Goal: Information Seeking & Learning: Learn about a topic

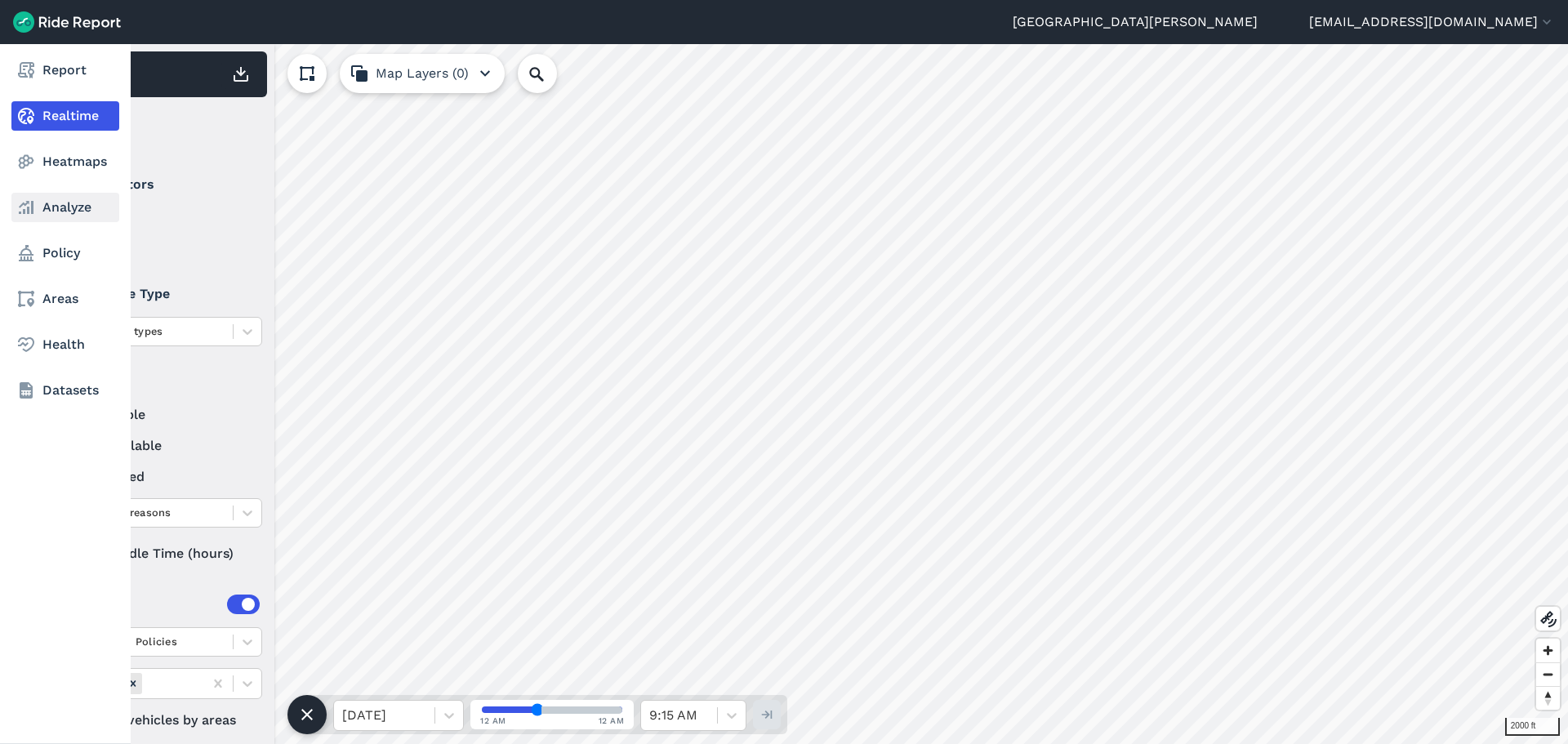
click at [44, 205] on link "Analyze" at bounding box center [65, 207] width 107 height 29
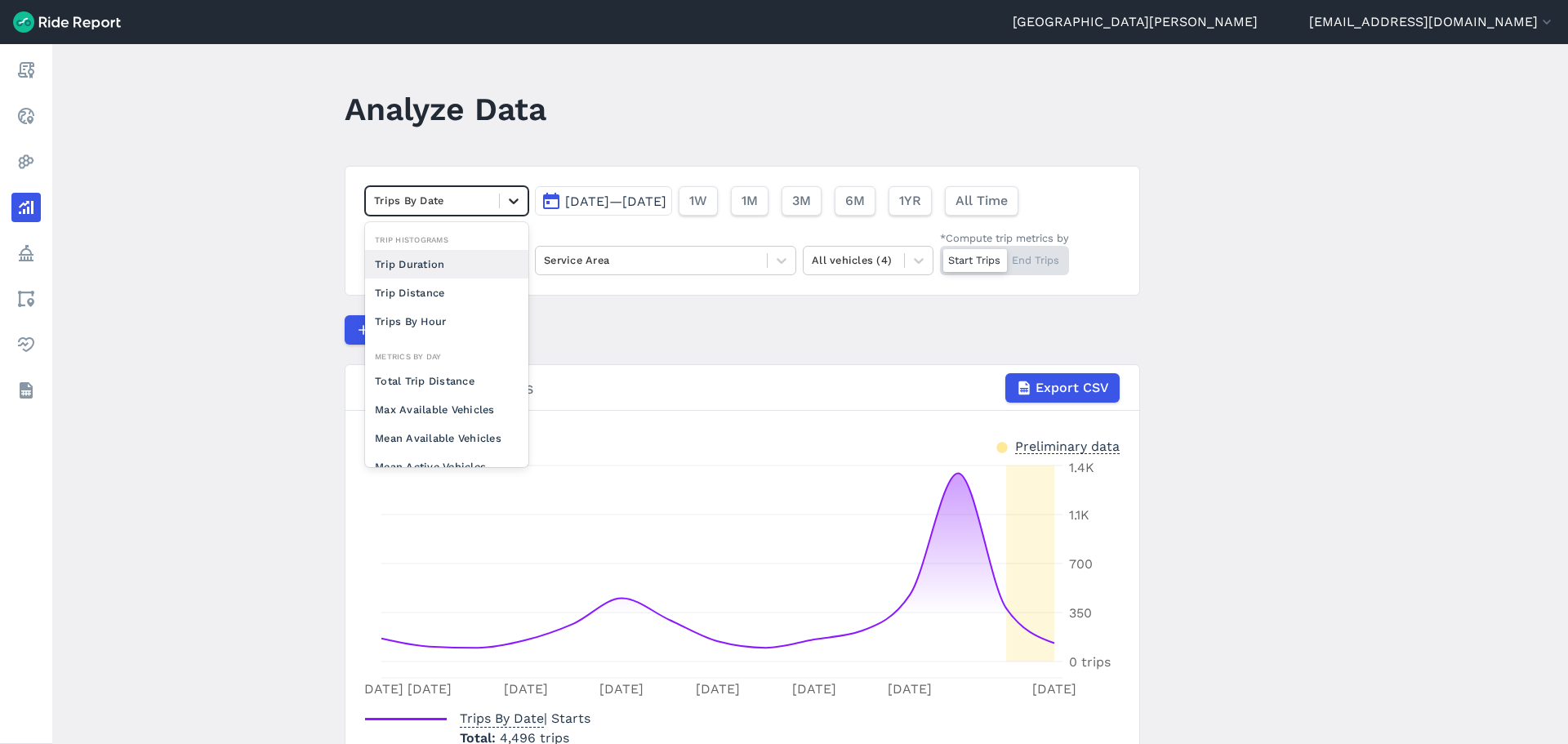
click at [505, 198] on icon at bounding box center [513, 201] width 17 height 17
click at [461, 414] on div "Max Available Vehicles" at bounding box center [447, 409] width 164 height 28
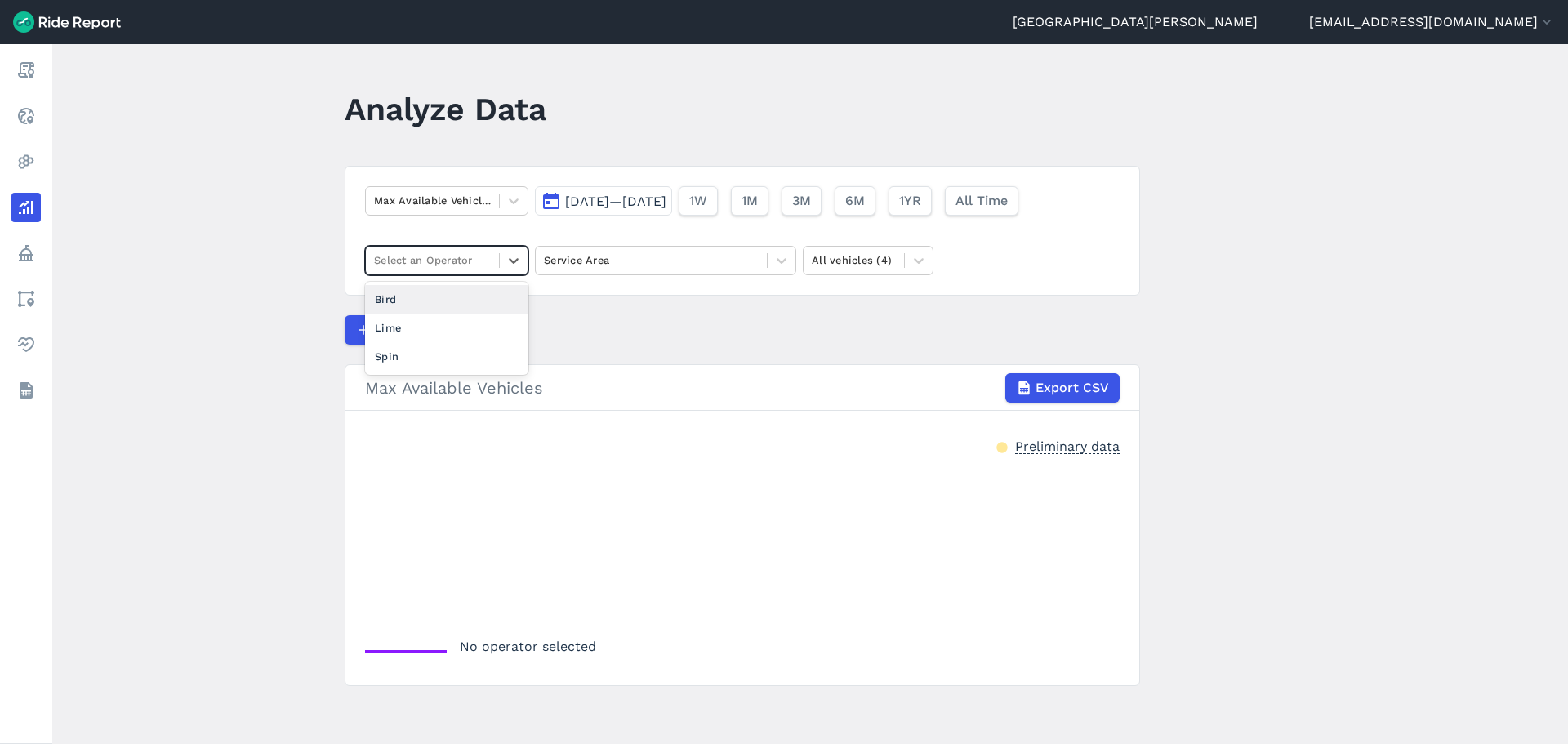
click at [488, 260] on div at bounding box center [432, 260] width 117 height 18
click at [445, 298] on div "Bird" at bounding box center [447, 299] width 164 height 28
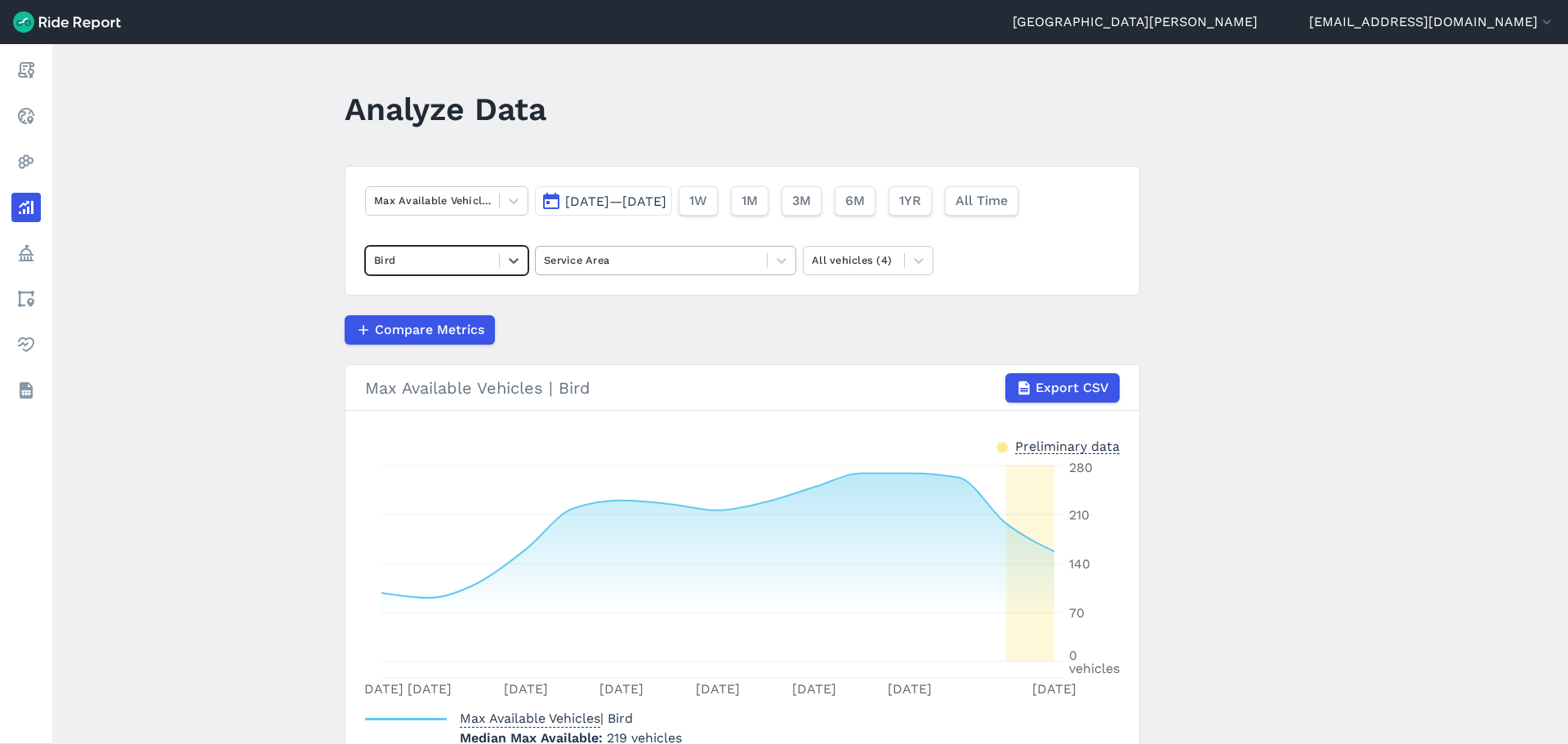
click at [641, 260] on div at bounding box center [651, 260] width 215 height 18
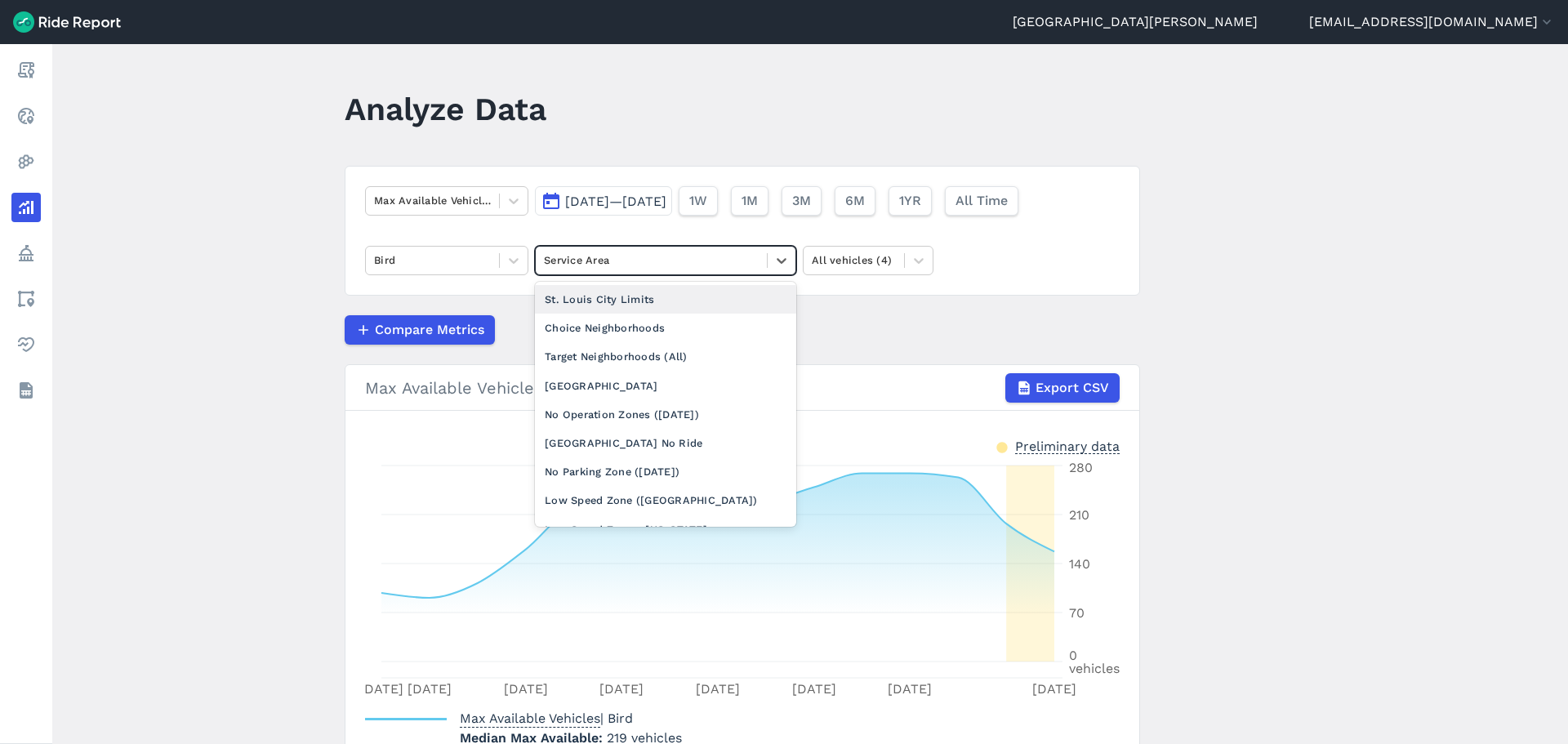
click at [641, 260] on div at bounding box center [651, 260] width 215 height 18
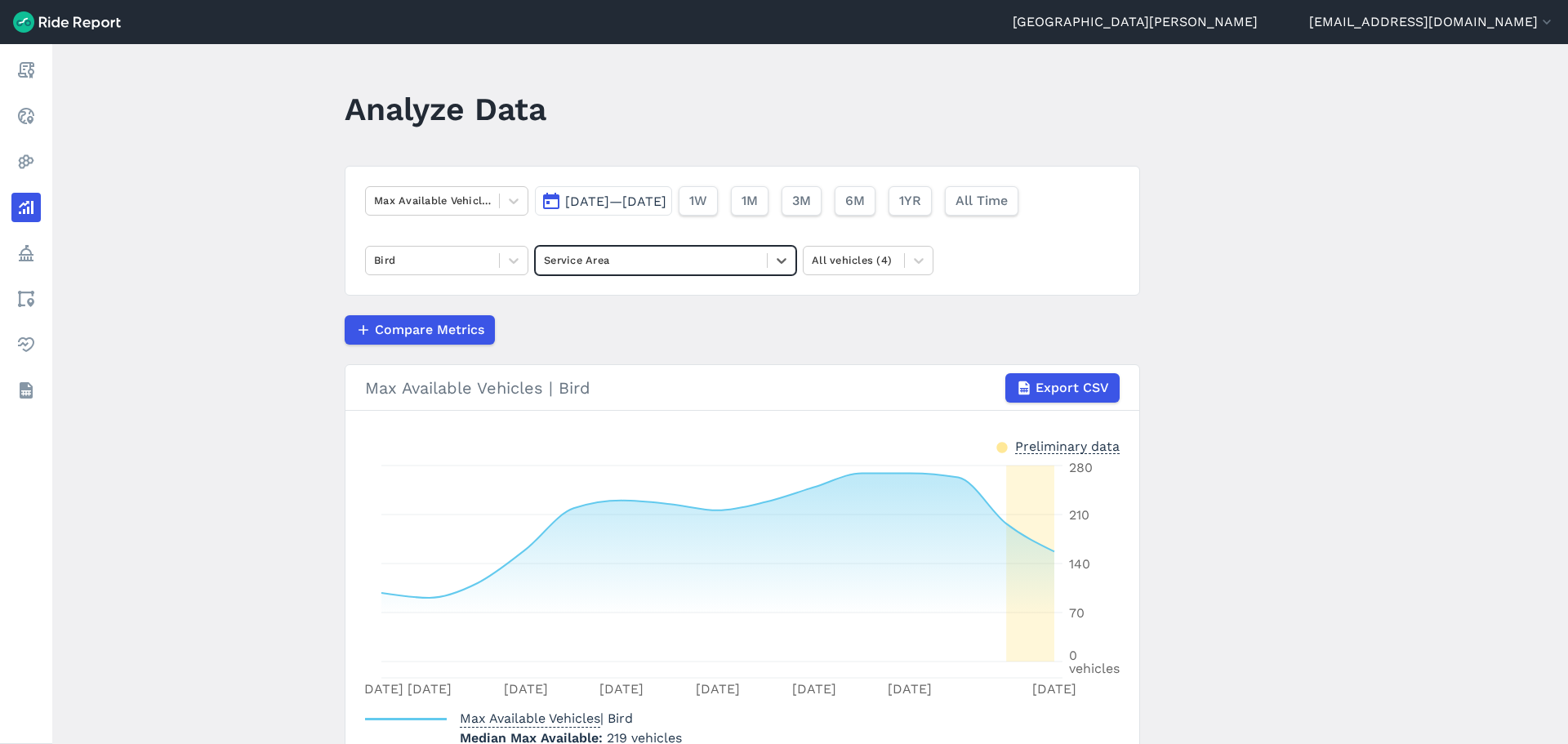
click at [642, 260] on div at bounding box center [651, 260] width 215 height 18
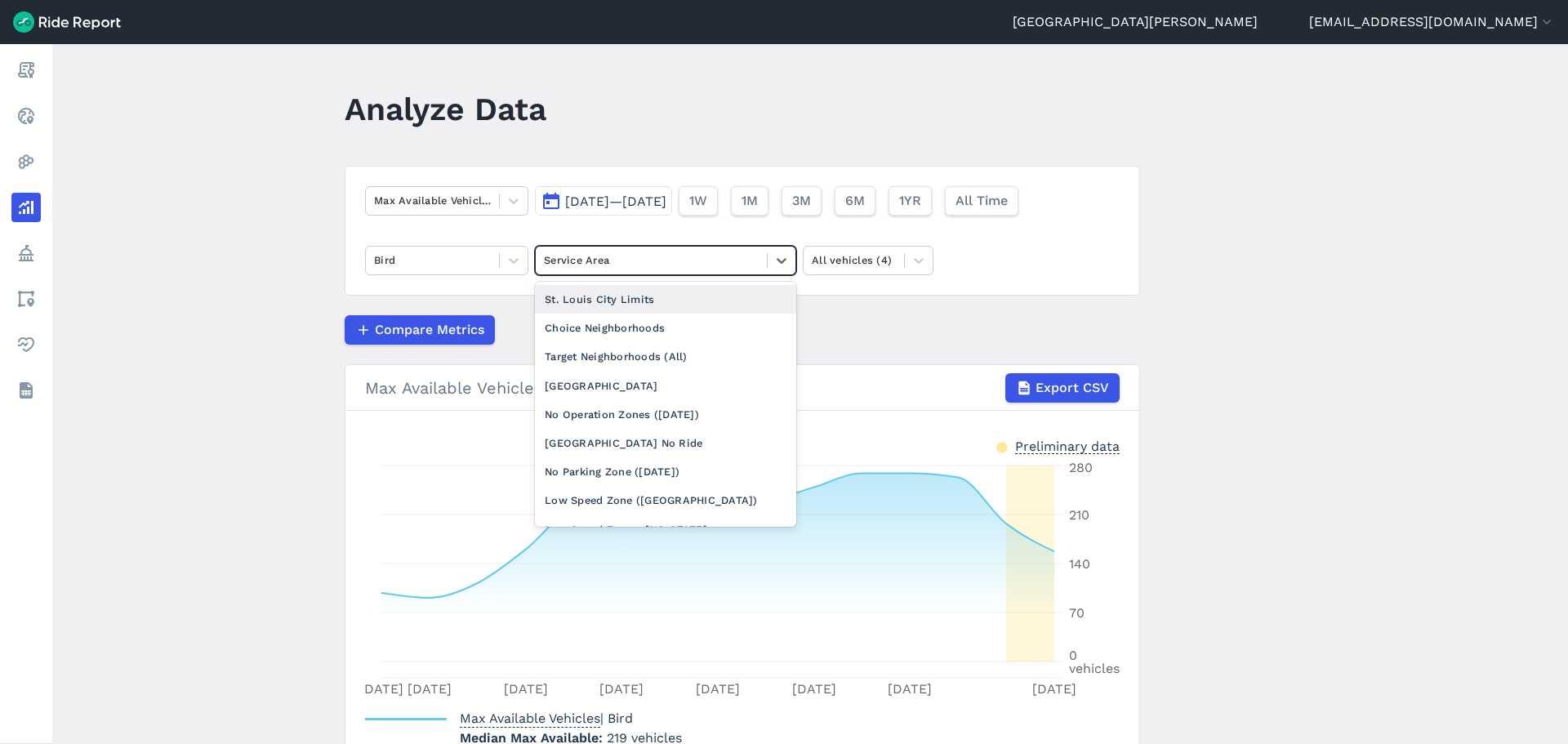
click at [636, 300] on div "St. Louis City Limits" at bounding box center [666, 299] width 261 height 28
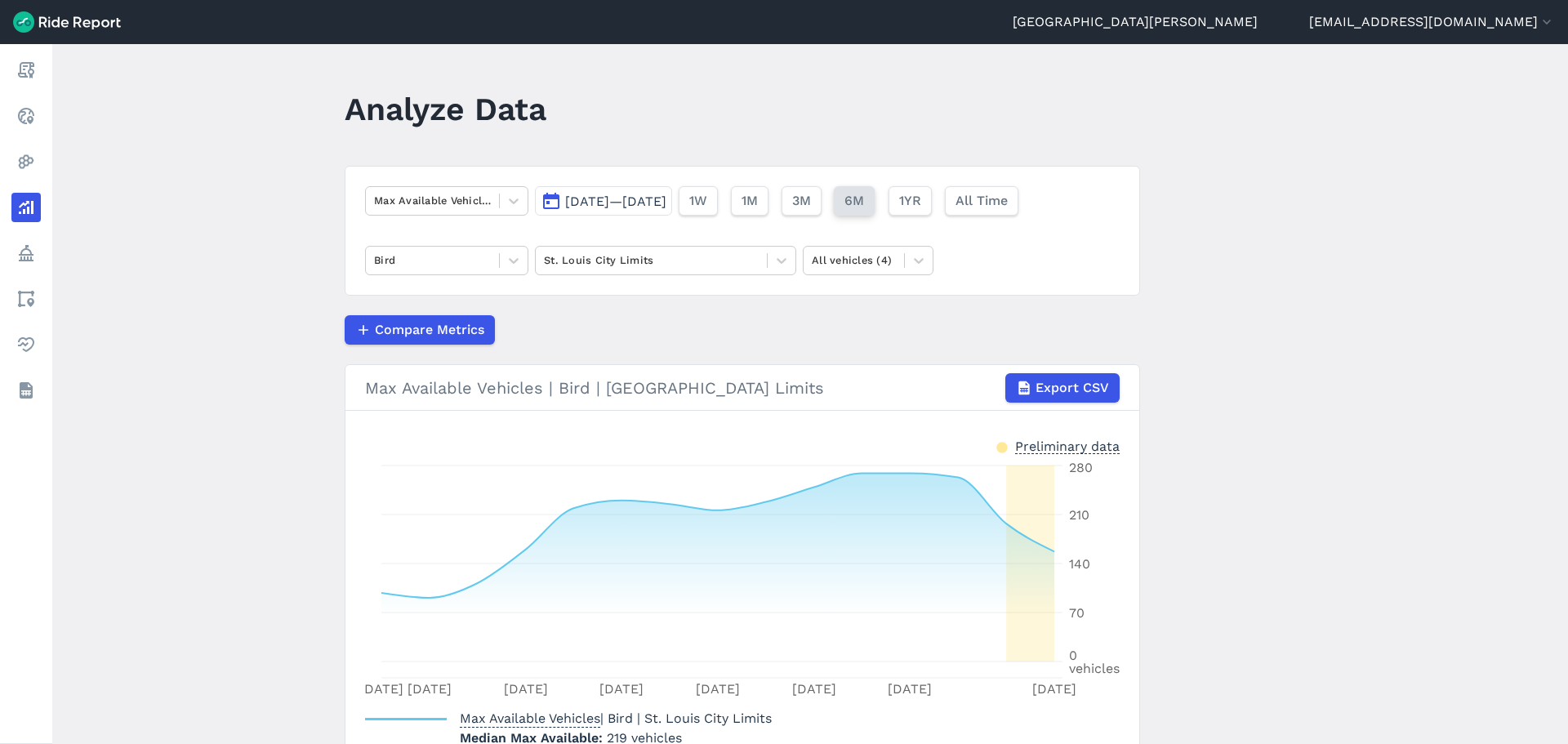
click at [874, 210] on button "6M" at bounding box center [854, 200] width 40 height 29
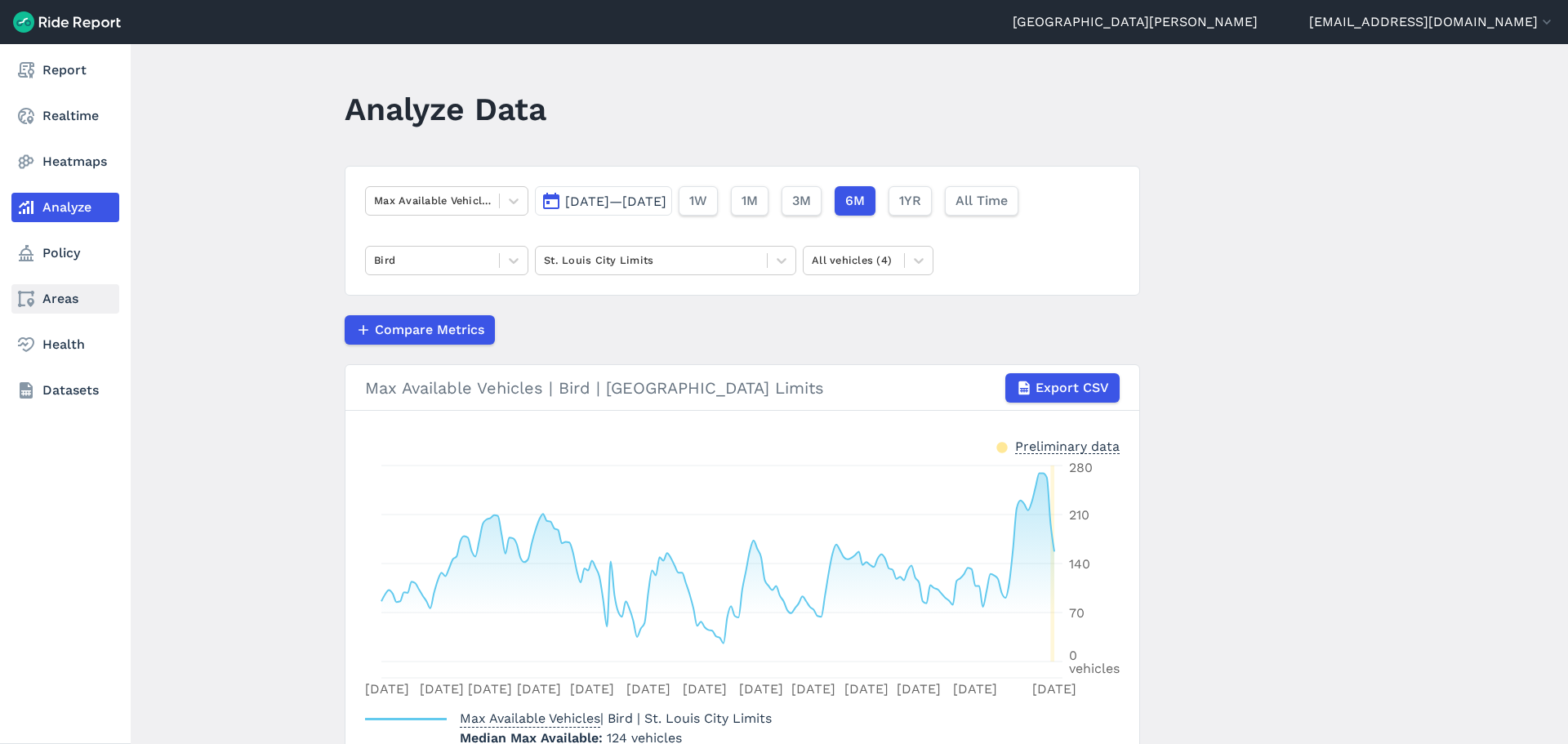
click at [53, 312] on link "Areas" at bounding box center [65, 298] width 107 height 29
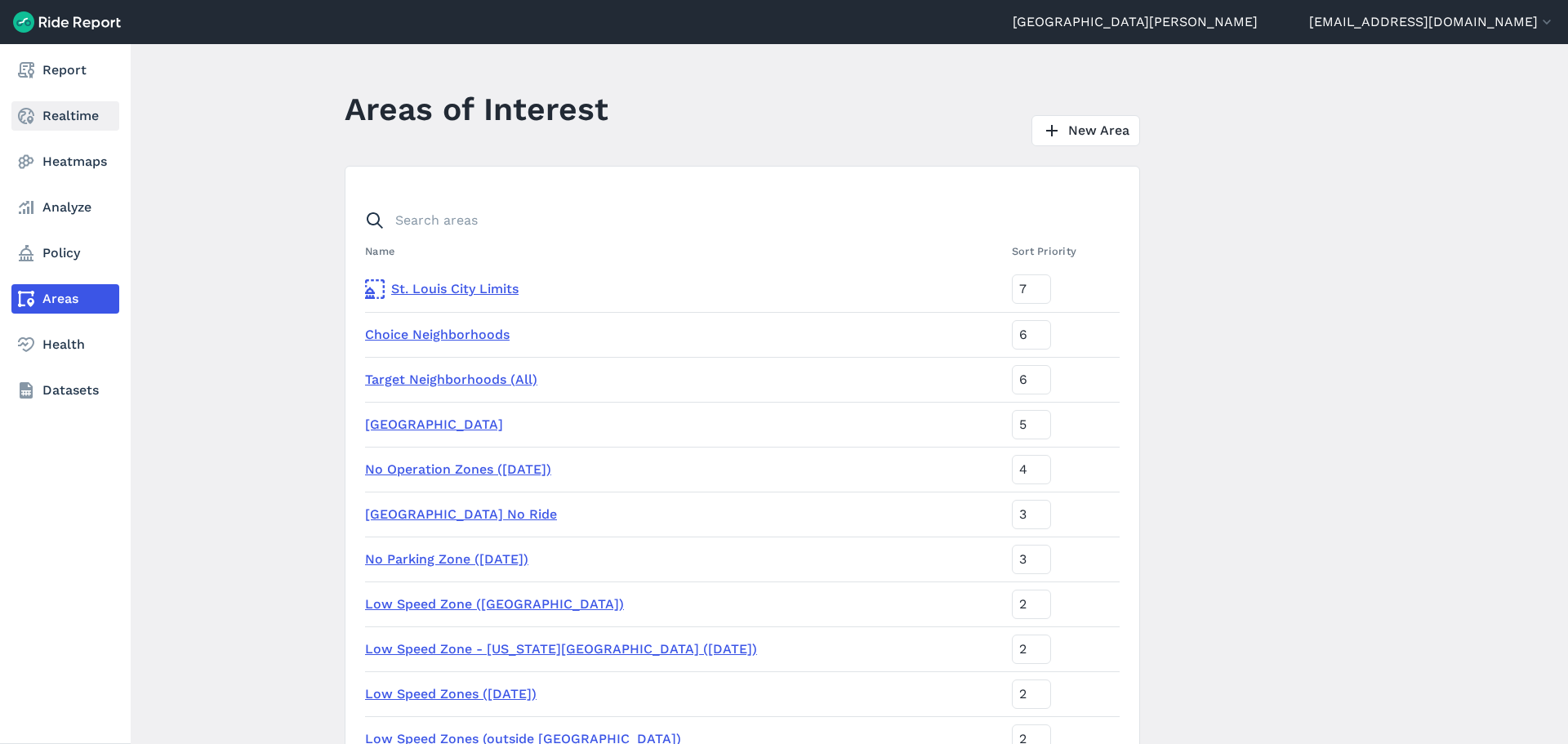
click at [60, 114] on link "Realtime" at bounding box center [65, 115] width 107 height 29
